Goal: Task Accomplishment & Management: Complete application form

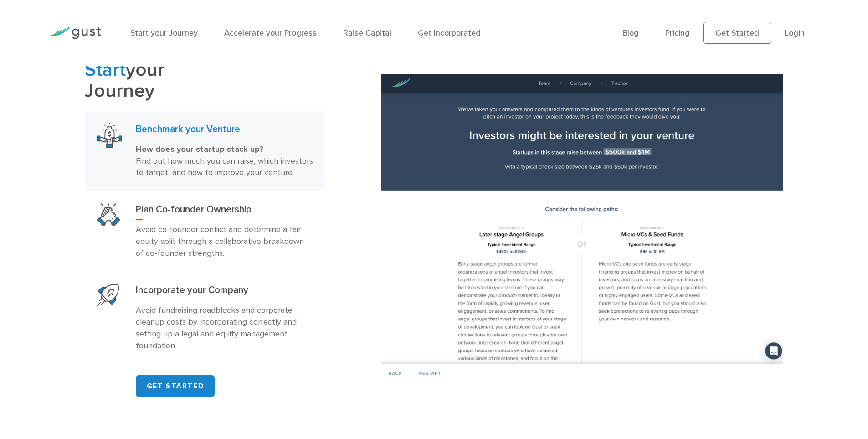
scroll to position [593, 0]
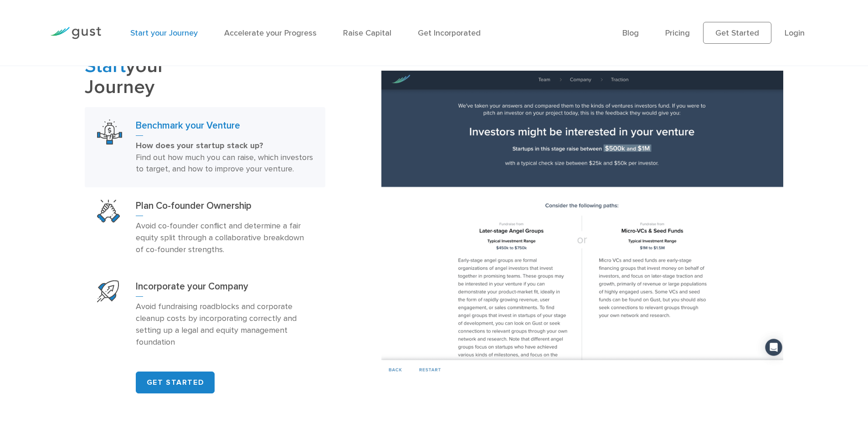
click at [180, 33] on link "Start your Journey" at bounding box center [163, 33] width 67 height 10
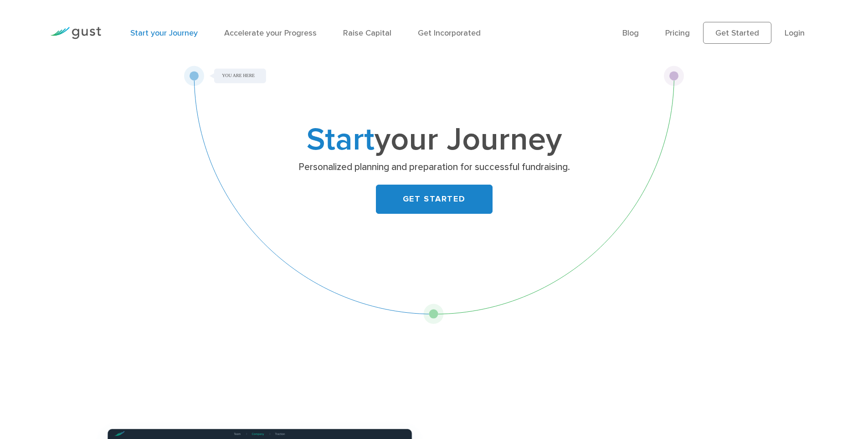
click at [97, 32] on img at bounding box center [75, 33] width 51 height 12
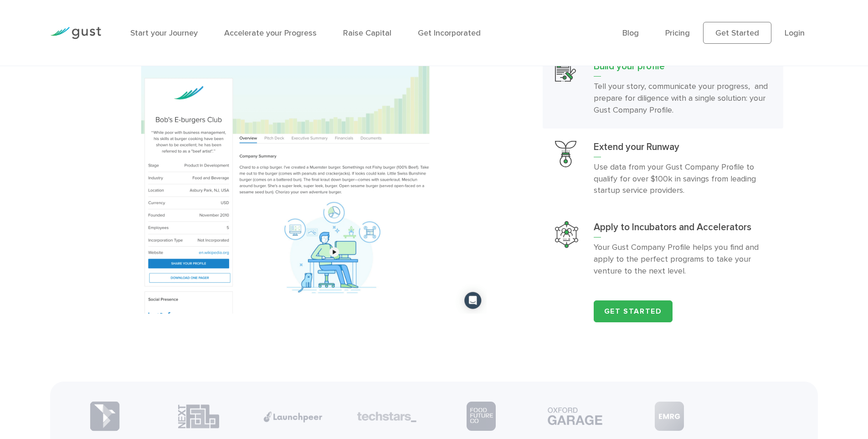
scroll to position [1049, 0]
click at [628, 319] on link "Get Started" at bounding box center [633, 311] width 79 height 22
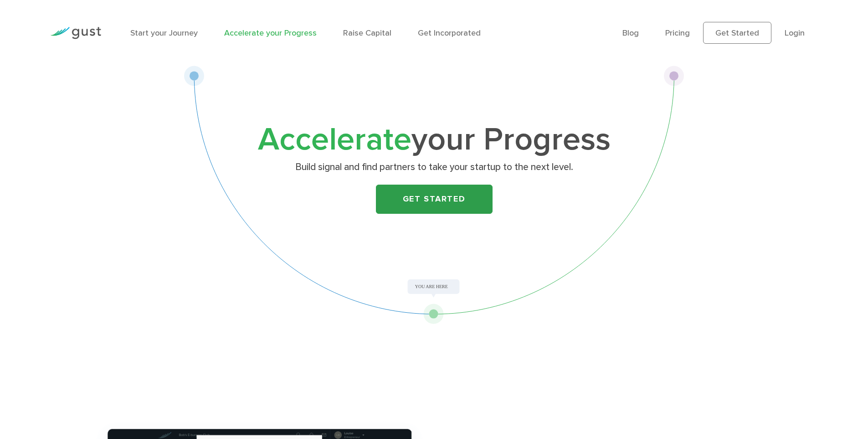
click at [416, 200] on link "Get Started" at bounding box center [434, 199] width 117 height 29
